Goal: Information Seeking & Learning: Learn about a topic

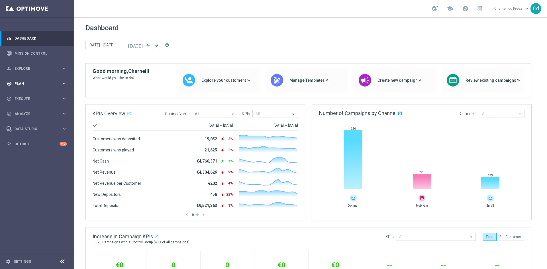
drag, startPoint x: 20, startPoint y: 83, endPoint x: 34, endPoint y: 83, distance: 14.2
click at [20, 83] on span "Plan" at bounding box center [38, 83] width 47 height 3
click at [25, 112] on span "Templates" at bounding box center [35, 112] width 41 height 3
click at [24, 121] on link "Optimail" at bounding box center [39, 121] width 42 height 5
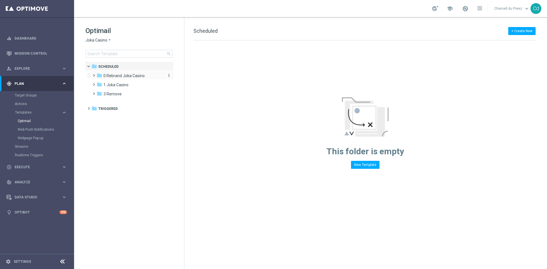
click at [133, 75] on span "0 Rebrand Joka Casino" at bounding box center [123, 75] width 41 height 5
click at [127, 85] on span "1 New Daily" at bounding box center [119, 84] width 20 height 5
click at [133, 94] on span "2 New Extra Send" at bounding box center [125, 93] width 32 height 5
click at [125, 84] on span "1 New Daily" at bounding box center [119, 84] width 20 height 5
click at [114, 84] on span "1 New Daily" at bounding box center [119, 84] width 20 height 5
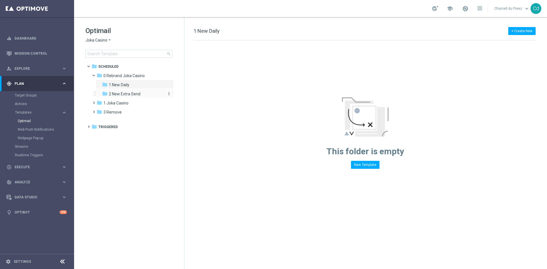
click at [123, 94] on span "2 New Extra Send" at bounding box center [125, 93] width 32 height 5
click at [122, 104] on span "1 Joka Casino" at bounding box center [115, 102] width 25 height 5
click at [95, 102] on span at bounding box center [96, 101] width 2 height 3
click at [122, 83] on span "1 New Daily" at bounding box center [119, 84] width 20 height 5
click at [122, 96] on span "2 New Extra Send" at bounding box center [125, 93] width 32 height 5
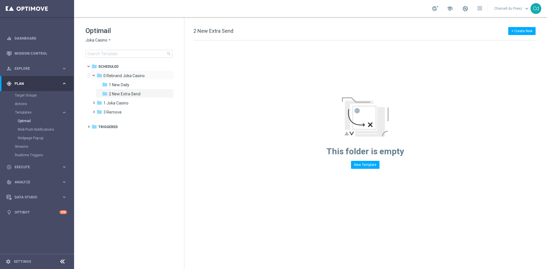
drag, startPoint x: 94, startPoint y: 75, endPoint x: 96, endPoint y: 79, distance: 4.3
click at [95, 75] on span at bounding box center [96, 74] width 2 height 3
click at [123, 77] on span "0 Rebrand Joka Casino" at bounding box center [123, 75] width 41 height 5
click at [95, 74] on span at bounding box center [96, 74] width 2 height 3
click at [90, 66] on span at bounding box center [91, 65] width 2 height 3
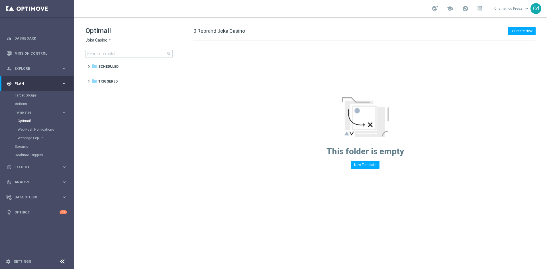
click at [96, 39] on span "Joka Casino" at bounding box center [96, 40] width 22 height 5
click at [111, 96] on div "Casino Joka" at bounding box center [107, 94] width 43 height 7
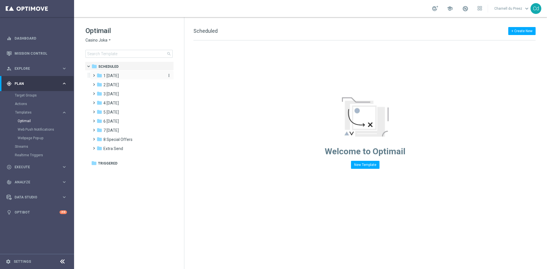
click at [112, 75] on span "1 [DATE]" at bounding box center [110, 75] width 15 height 5
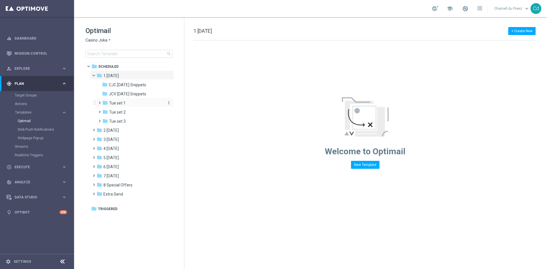
click at [117, 102] on span "Tue set 1" at bounding box center [117, 102] width 17 height 5
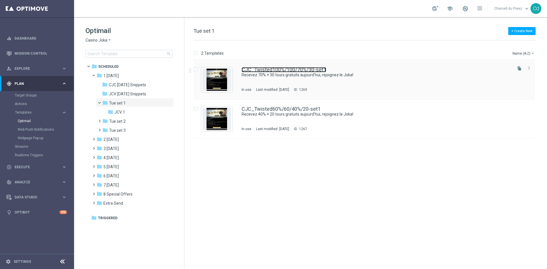
click at [292, 68] on link "CJC_Twisted100%/100/70%/30-set1" at bounding box center [283, 69] width 85 height 5
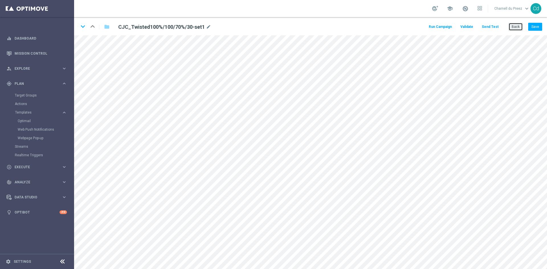
drag, startPoint x: 519, startPoint y: 27, endPoint x: 516, endPoint y: 28, distance: 3.1
click at [519, 27] on button "Back" at bounding box center [515, 27] width 14 height 8
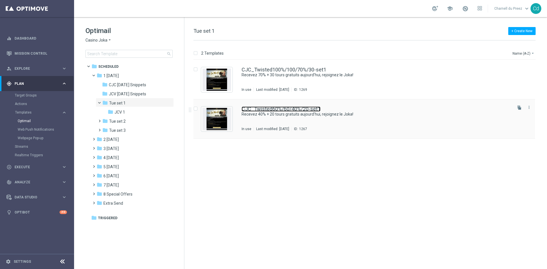
click at [279, 109] on link "CJC_Twisted60%/60/40%/20-set1" at bounding box center [280, 108] width 79 height 5
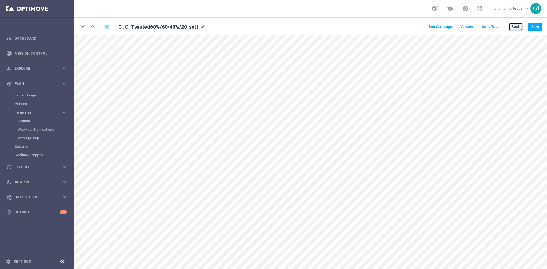
click at [515, 26] on button "Back" at bounding box center [515, 27] width 14 height 8
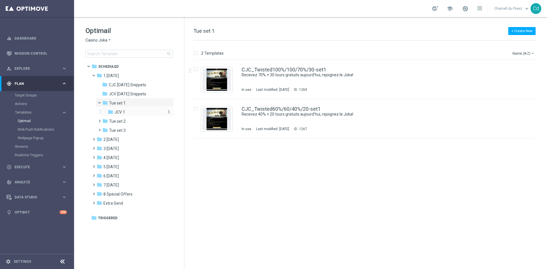
click at [126, 112] on div "folder JCV 1" at bounding box center [136, 112] width 56 height 7
click at [287, 71] on link "JCV_Twisted100%/100/70%/30-set1" at bounding box center [283, 69] width 84 height 5
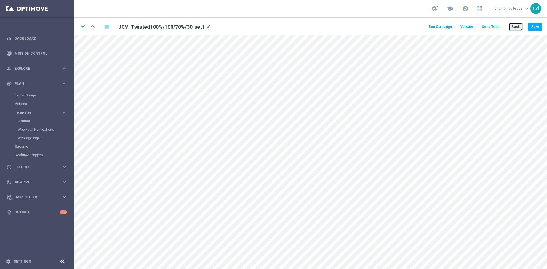
click at [517, 28] on button "Back" at bounding box center [515, 27] width 14 height 8
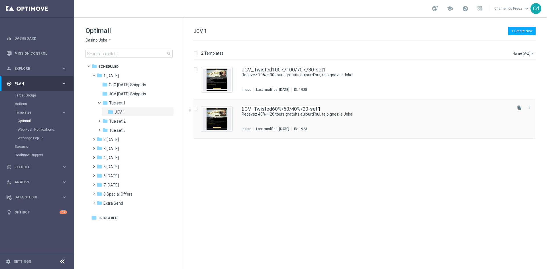
click at [280, 110] on link "JCV_Twisted60%/60/40%/20-set1" at bounding box center [280, 108] width 79 height 5
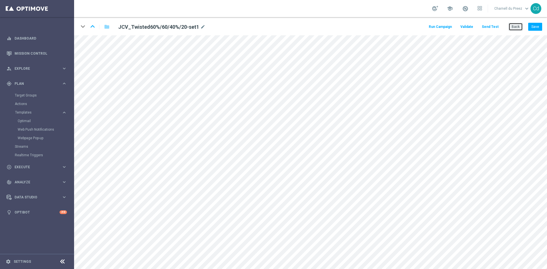
click at [515, 26] on button "Back" at bounding box center [515, 27] width 14 height 8
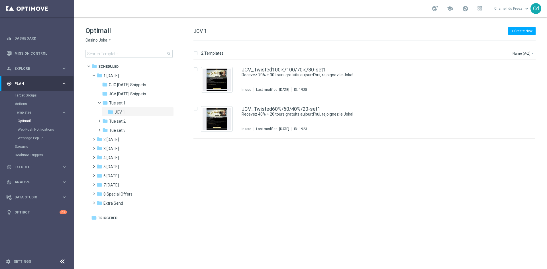
click at [95, 39] on span "Casino Joka" at bounding box center [96, 40] width 22 height 5
click at [105, 85] on div "Le Roi [PERSON_NAME]" at bounding box center [107, 87] width 43 height 7
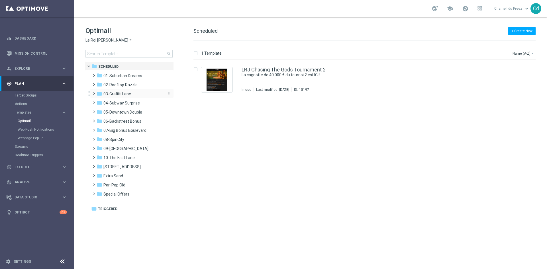
click at [116, 94] on span "03-Graffiti Lane" at bounding box center [117, 93] width 28 height 5
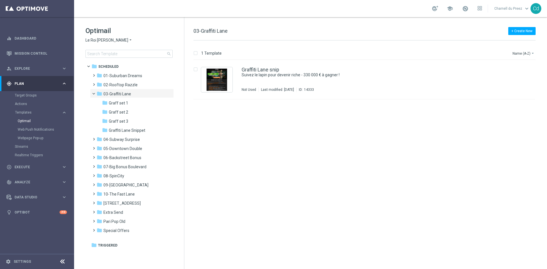
click at [124, 122] on span "Graff set 3" at bounding box center [118, 121] width 19 height 5
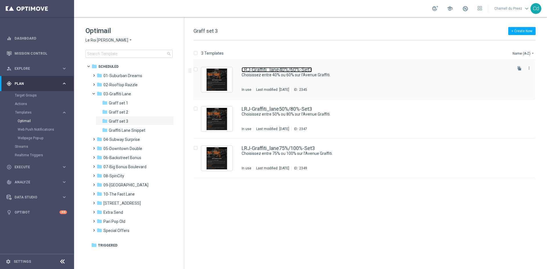
click at [281, 69] on link "LRJ-Graffiti_lane40%/60%-Set3" at bounding box center [276, 69] width 70 height 5
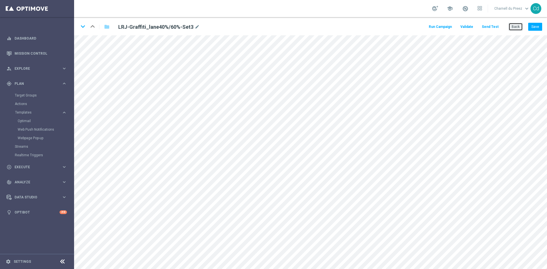
click at [514, 25] on button "Back" at bounding box center [515, 27] width 14 height 8
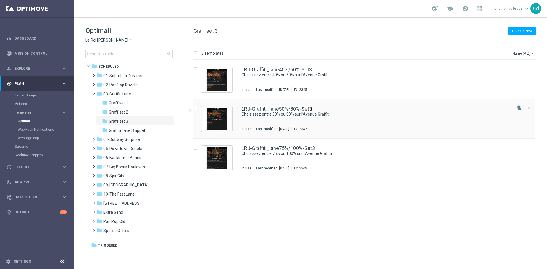
click at [289, 109] on link "LRJ-Graffiti_lane50%/80%-Set3" at bounding box center [276, 108] width 70 height 5
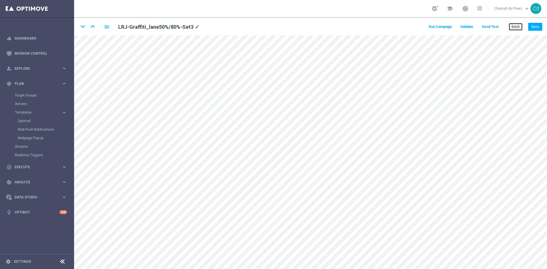
click at [515, 26] on button "Back" at bounding box center [515, 27] width 14 height 8
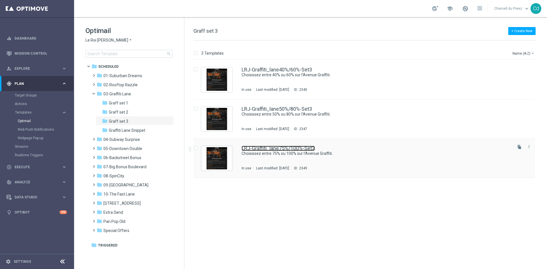
click at [290, 147] on link "LRJ-Graffiti_lane75%/100%-Set3" at bounding box center [277, 148] width 73 height 5
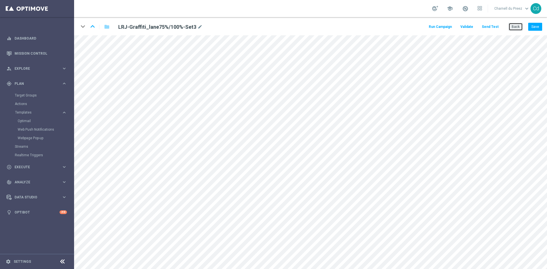
click at [519, 30] on button "Back" at bounding box center [515, 27] width 14 height 8
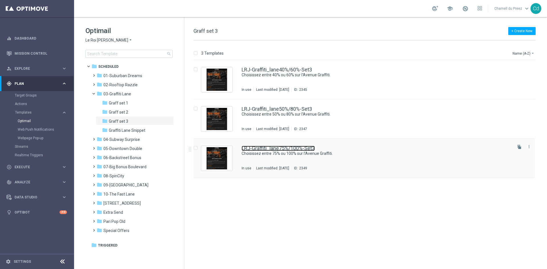
click at [300, 149] on link "LRJ-Graffiti_lane75%/100%-Set3" at bounding box center [277, 148] width 73 height 5
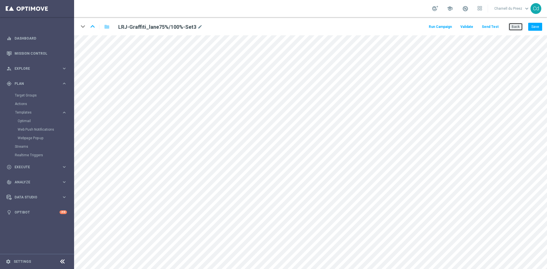
click at [518, 27] on button "Back" at bounding box center [515, 27] width 14 height 8
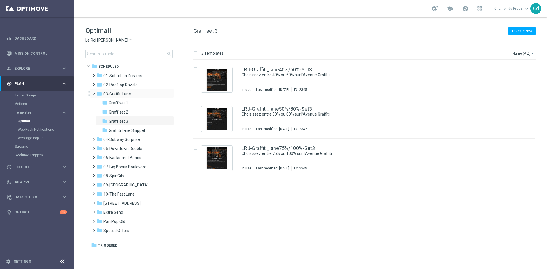
click at [95, 93] on span at bounding box center [96, 92] width 2 height 3
